Goal: Transaction & Acquisition: Purchase product/service

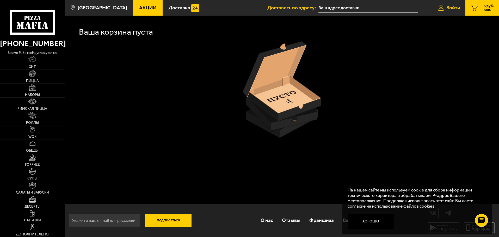
click at [448, 6] on span "Войти" at bounding box center [453, 7] width 14 height 5
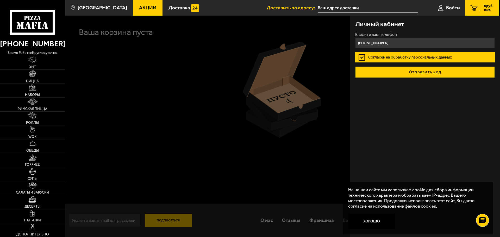
type input "+7 (905) 234-35-78"
click at [401, 74] on button "Отправить код" at bounding box center [425, 71] width 140 height 11
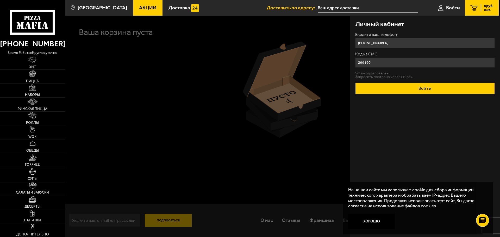
type input "299190"
click at [418, 88] on button "Войти" at bounding box center [425, 88] width 140 height 11
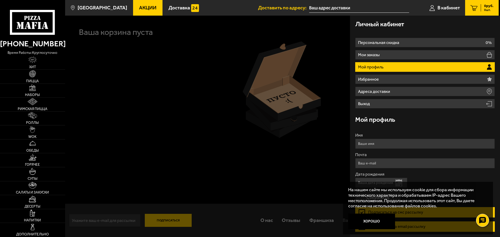
click at [481, 10] on div "0 руб. 0 шт." at bounding box center [487, 7] width 13 height 7
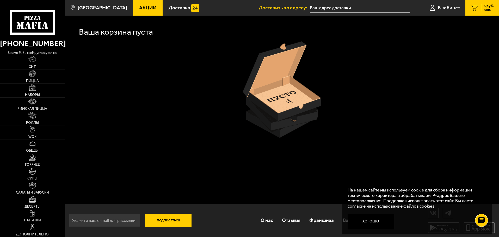
click at [483, 5] on div "0 руб. 0 шт." at bounding box center [487, 7] width 13 height 7
click at [450, 8] on span "В кабинет" at bounding box center [449, 7] width 22 height 5
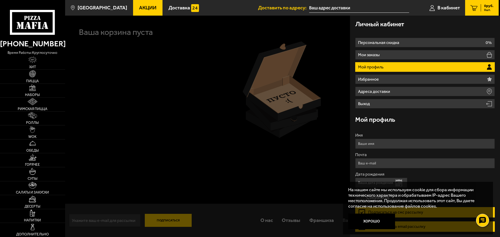
click at [478, 6] on link "0 руб. 0 шт." at bounding box center [482, 8] width 34 height 16
click at [367, 222] on button "Хорошо" at bounding box center [371, 222] width 47 height 16
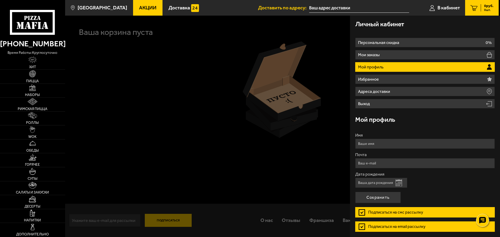
click at [295, 129] on div at bounding box center [315, 134] width 500 height 237
